Goal: Navigation & Orientation: Find specific page/section

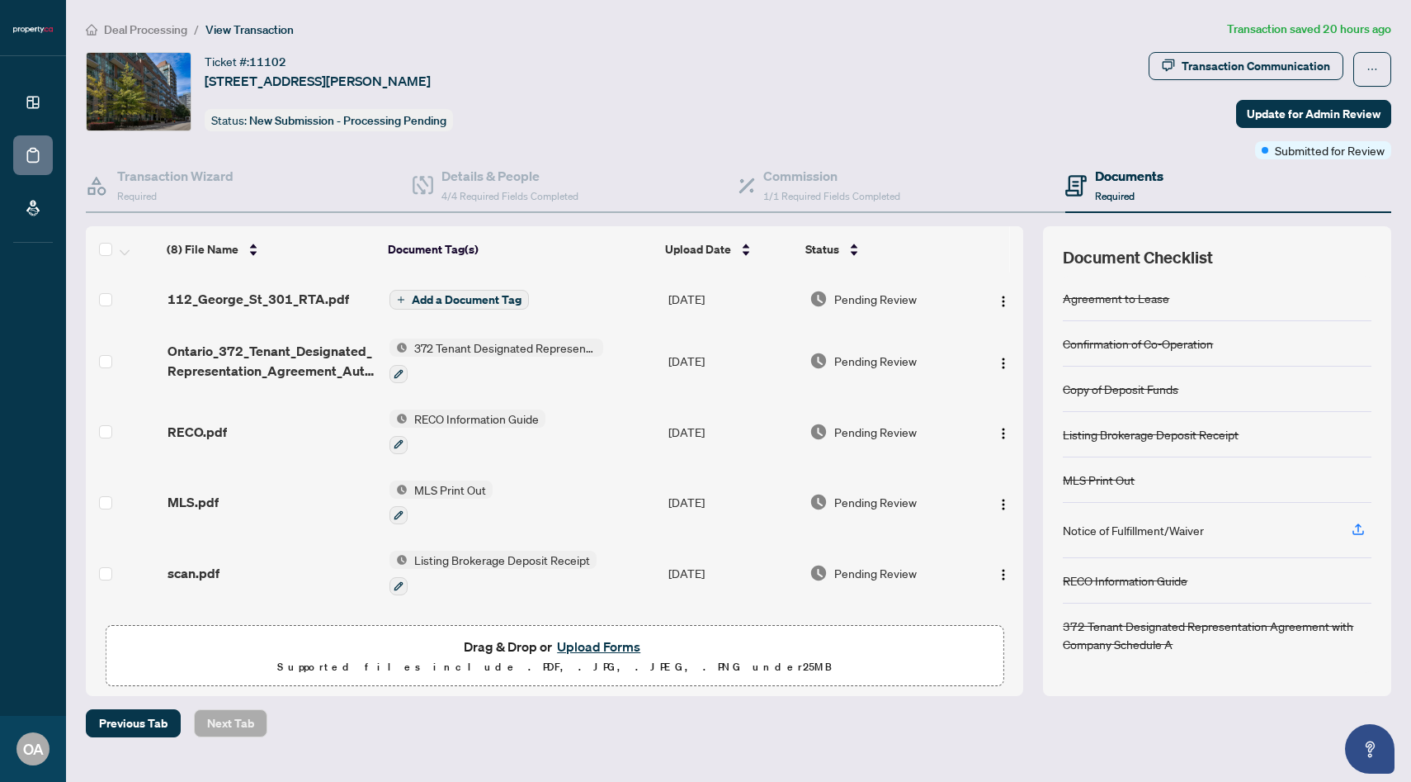
scroll to position [141, 0]
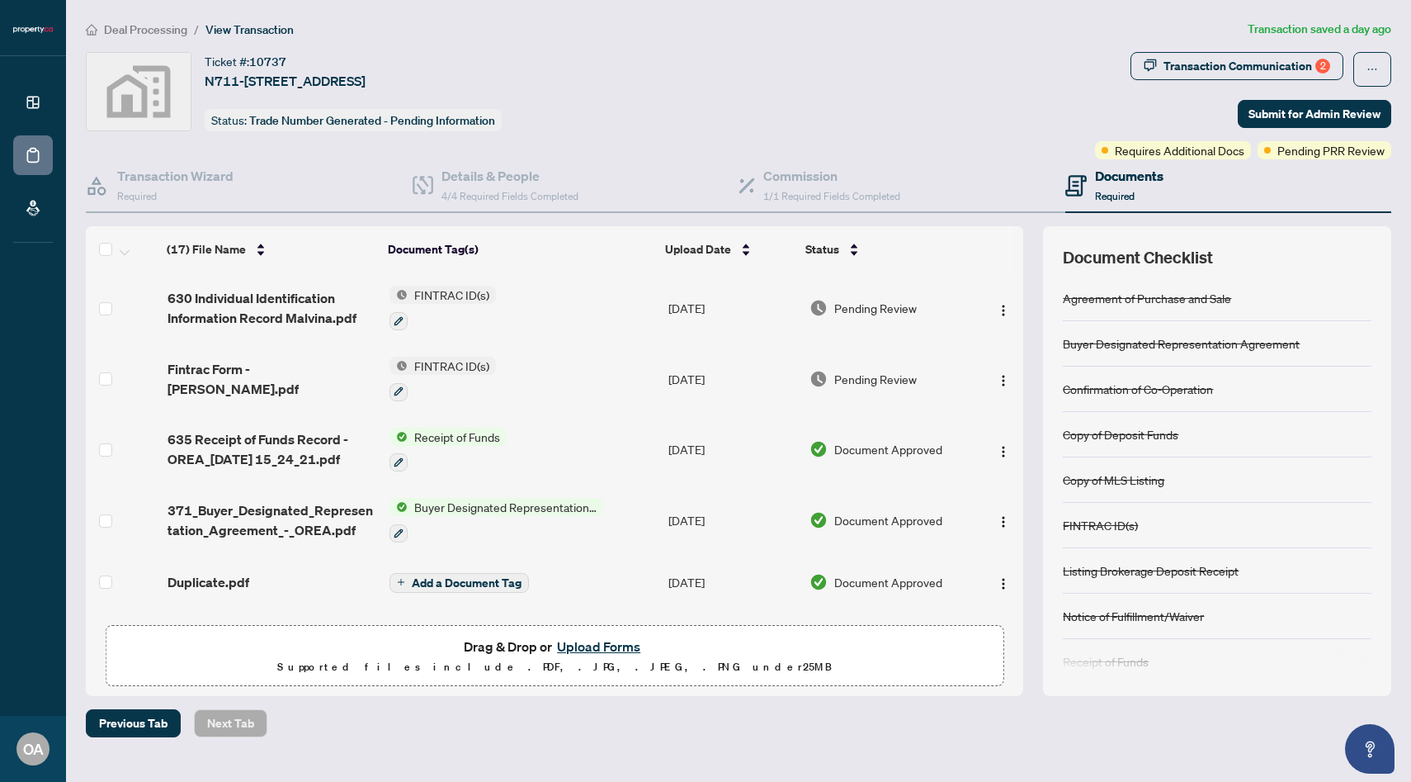
scroll to position [172, 0]
